Goal: Task Accomplishment & Management: Manage account settings

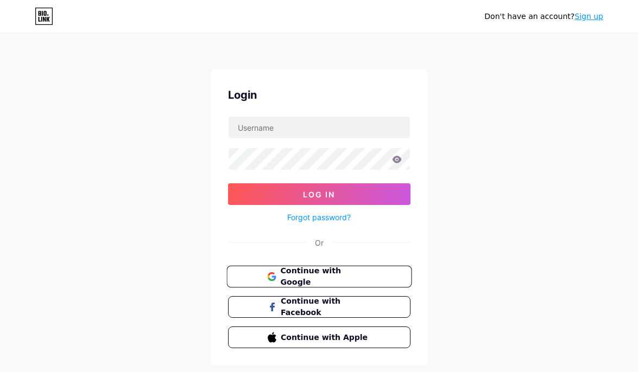
click at [340, 270] on span "Continue with Google" at bounding box center [325, 276] width 91 height 23
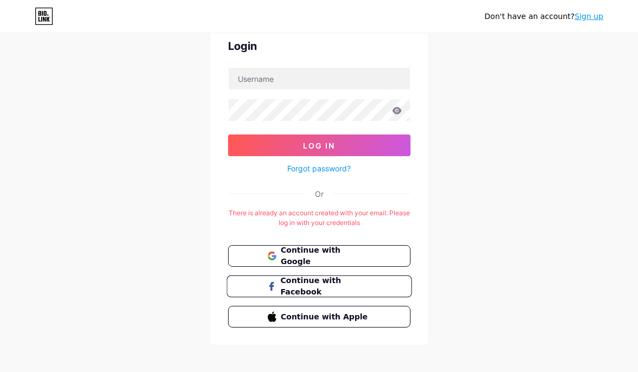
scroll to position [55, 0]
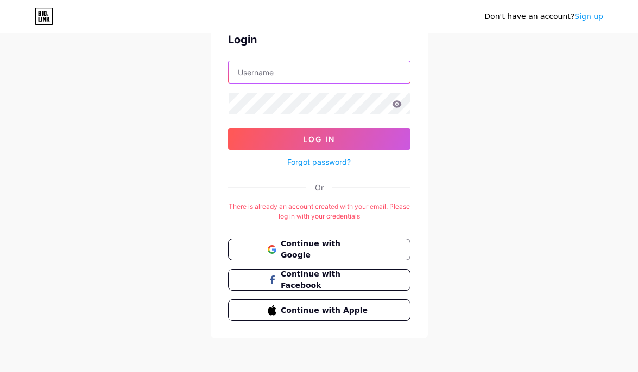
click at [325, 77] on input "text" at bounding box center [319, 72] width 181 height 22
type input "[DOMAIN_NAME][EMAIL_ADDRESS][DOMAIN_NAME]"
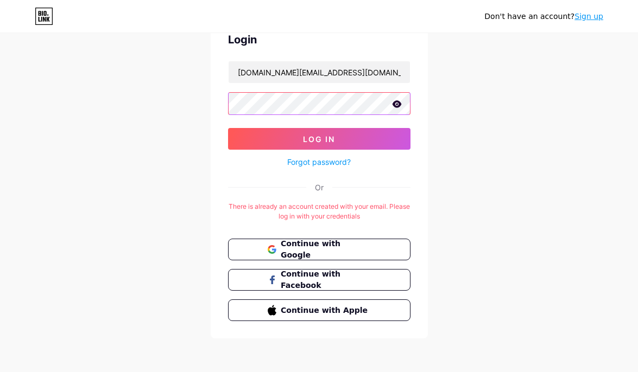
click at [228, 128] on button "Log In" at bounding box center [319, 139] width 182 height 22
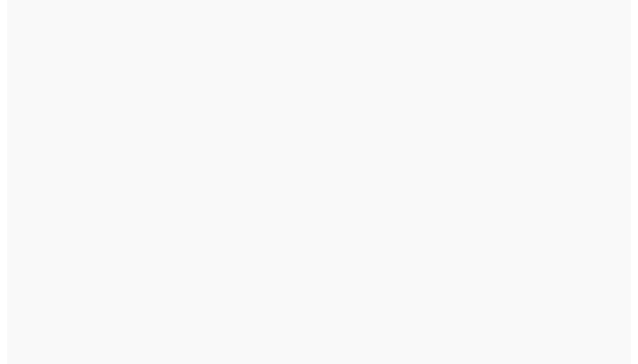
scroll to position [0, 0]
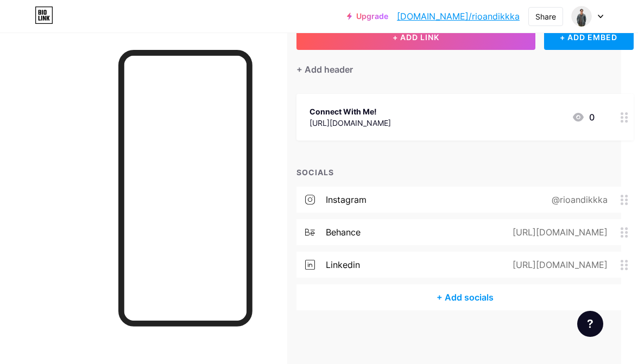
scroll to position [77, 0]
